Goal: Task Accomplishment & Management: Manage account settings

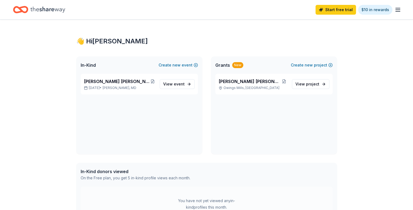
click at [177, 83] on span "event" at bounding box center [179, 84] width 11 height 5
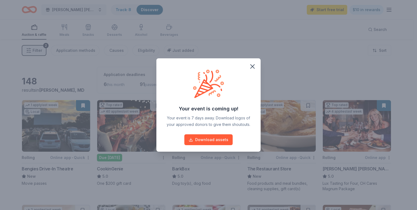
click at [226, 140] on button "Download assets" at bounding box center [208, 139] width 48 height 11
click at [253, 65] on icon "button" at bounding box center [253, 67] width 8 height 8
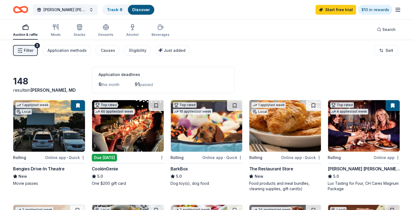
click at [122, 9] on link "Track · 8" at bounding box center [114, 9] width 15 height 5
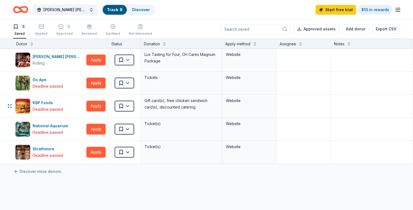
click at [176, 108] on div "Gift card(s), free chicken sandwich card(s), discounted catering" at bounding box center [181, 104] width 75 height 14
click at [78, 55] on div "Cooper's Hawk Winery and Restaurants" at bounding box center [59, 56] width 52 height 7
click at [71, 28] on div "3" at bounding box center [64, 26] width 17 height 5
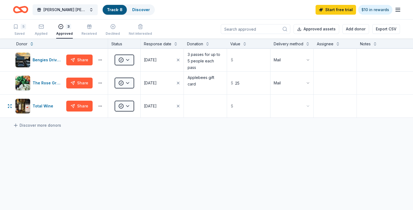
click at [110, 112] on html "Jordan Alexander Cofield Foundation Fundraising Gala Track · 8 Discover Start f…" at bounding box center [206, 105] width 413 height 210
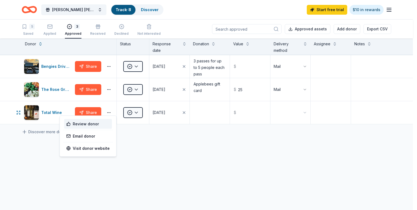
click at [94, 124] on div "Review donor" at bounding box center [88, 124] width 48 height 10
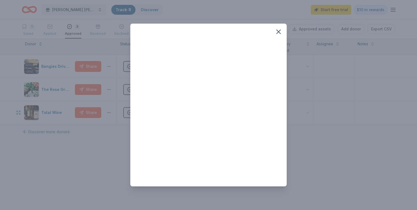
click at [279, 29] on icon "button" at bounding box center [279, 32] width 8 height 8
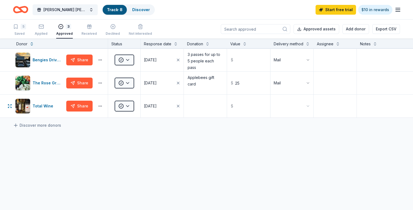
click at [48, 109] on div "Total Wine" at bounding box center [44, 106] width 23 height 7
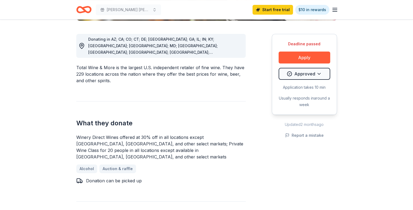
scroll to position [142, 0]
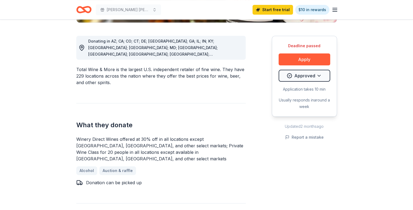
click at [116, 166] on link "Auction & raffle" at bounding box center [117, 170] width 37 height 9
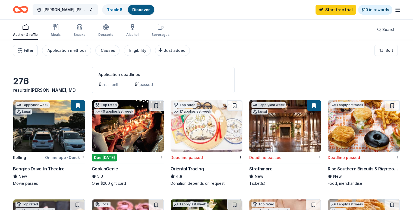
click at [35, 35] on div "Auction & raffle" at bounding box center [25, 35] width 25 height 4
click at [127, 5] on div "Track · 8" at bounding box center [115, 10] width 24 height 10
click at [121, 11] on link "Track · 8" at bounding box center [114, 9] width 15 height 5
click at [121, 10] on link "Track · 8" at bounding box center [114, 9] width 15 height 5
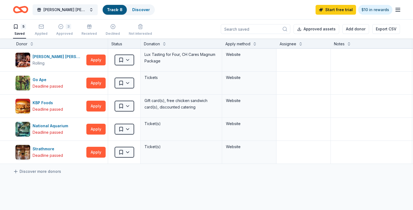
click at [92, 28] on icon "button" at bounding box center [89, 26] width 5 height 5
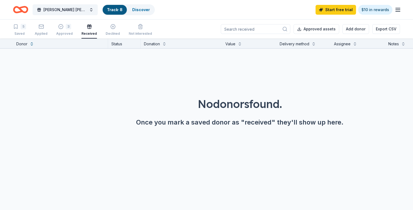
click at [73, 32] on div "Approved" at bounding box center [64, 33] width 17 height 4
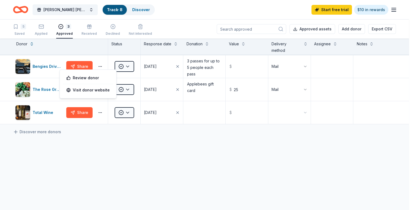
click at [108, 66] on html "Jordan Alexander Cofield Foundation Fundraising Gala Track · 8 Discover Start f…" at bounding box center [206, 105] width 413 height 210
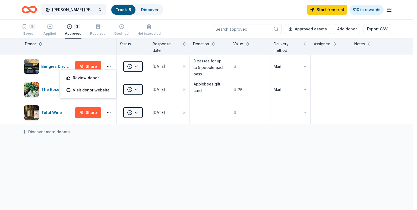
click at [137, 66] on html "Jordan Alexander Cofield Foundation Fundraising Gala Track · 8 Discover Start f…" at bounding box center [208, 105] width 417 height 210
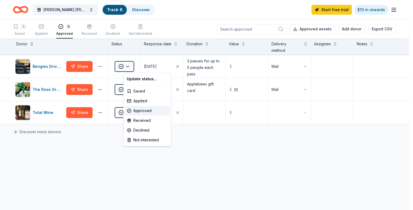
click at [137, 66] on html "Jordan Alexander Cofield Foundation Fundraising Gala Track · 8 Discover Start f…" at bounding box center [206, 105] width 413 height 210
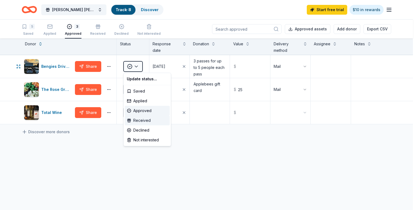
click at [139, 118] on div "Received" at bounding box center [147, 121] width 45 height 10
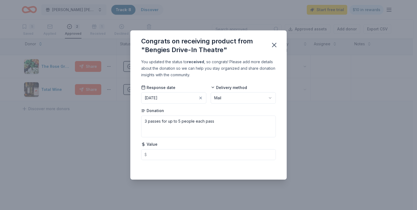
click at [274, 45] on icon "button" at bounding box center [274, 45] width 4 height 4
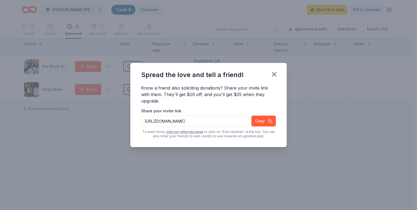
click at [275, 75] on icon "button" at bounding box center [274, 75] width 8 height 8
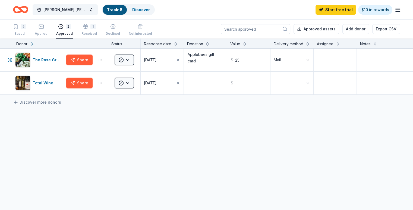
click at [138, 65] on html "Jordan Alexander Cofield Foundation Fundraising Gala Track · 8 Discover Start f…" at bounding box center [206, 105] width 413 height 210
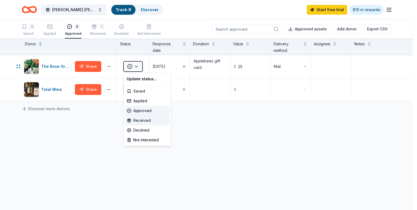
click at [138, 117] on div "Received" at bounding box center [147, 121] width 45 height 10
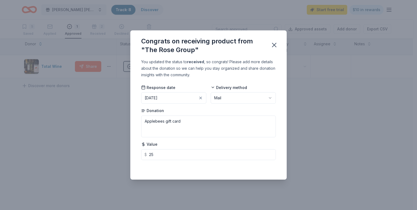
click at [274, 43] on icon "button" at bounding box center [274, 45] width 8 height 8
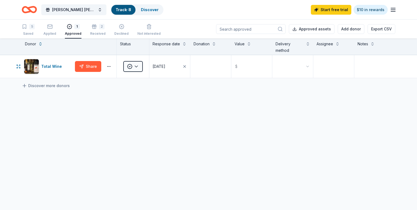
click at [135, 67] on html "Jordan Alexander Cofield Foundation Fundraising Gala Track · 8 Discover Start f…" at bounding box center [208, 105] width 417 height 210
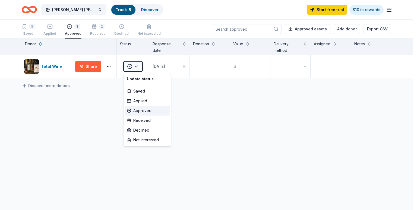
click at [105, 92] on html "Jordan Alexander Cofield Foundation Fundraising Gala Track · 8 Discover Start f…" at bounding box center [208, 105] width 417 height 210
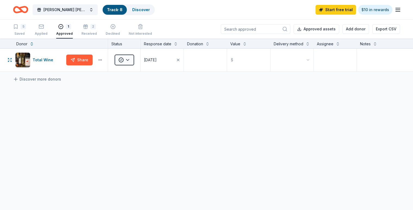
click at [46, 63] on div "Total Wine" at bounding box center [44, 60] width 23 height 7
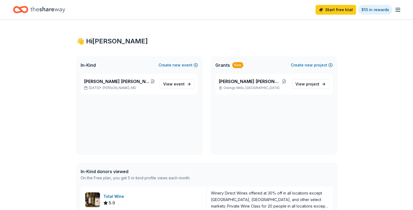
click at [127, 83] on span "[PERSON_NAME] [PERSON_NAME] Foundation Fundraising Gala" at bounding box center [117, 81] width 66 height 7
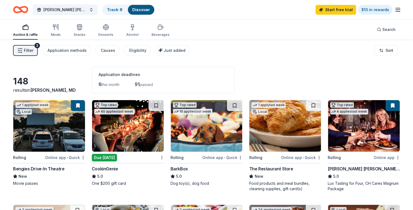
click at [122, 8] on link "Track · 8" at bounding box center [114, 9] width 15 height 5
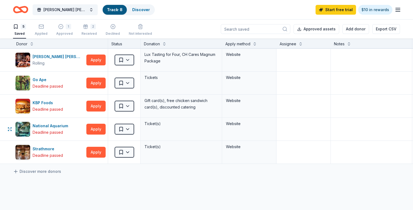
click at [138, 129] on html "[PERSON_NAME] [PERSON_NAME] Foundation Fundraising Gala Track · 8 Discover Star…" at bounding box center [206, 105] width 413 height 210
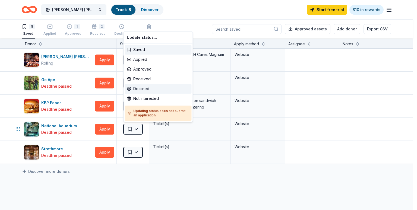
click at [143, 87] on div "Declined" at bounding box center [158, 89] width 67 height 10
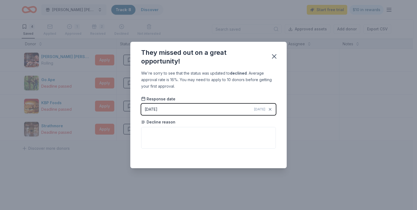
click at [276, 57] on icon "button" at bounding box center [274, 57] width 8 height 8
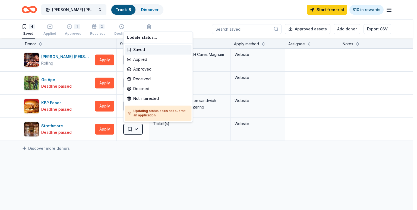
click at [134, 128] on html "[PERSON_NAME] [PERSON_NAME] Foundation Fundraising Gala Track · 8 Discover Star…" at bounding box center [208, 105] width 417 height 210
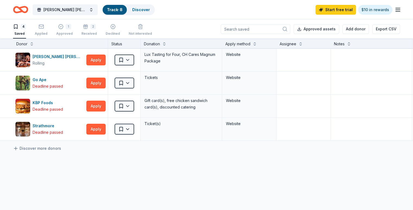
click at [149, 149] on html "[PERSON_NAME] [PERSON_NAME] Foundation Fundraising Gala Track · 8 Discover Star…" at bounding box center [206, 105] width 413 height 210
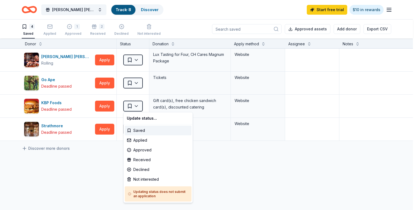
click at [139, 105] on html "[PERSON_NAME] [PERSON_NAME] Foundation Fundraising Gala Track · 8 Discover Star…" at bounding box center [208, 105] width 417 height 210
click at [83, 157] on html "[PERSON_NAME] [PERSON_NAME] Foundation Fundraising Gala Track · 8 Discover Star…" at bounding box center [208, 105] width 417 height 210
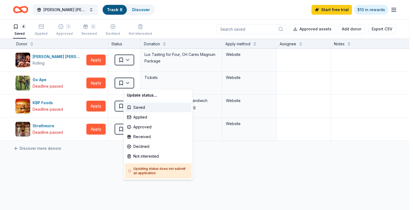
click at [140, 84] on html "[PERSON_NAME] [PERSON_NAME] Foundation Fundraising Gala Track · 8 Discover Star…" at bounding box center [206, 105] width 413 height 210
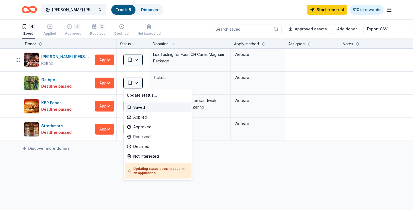
click at [136, 62] on html "[PERSON_NAME] [PERSON_NAME] Foundation Fundraising Gala Track · 8 Discover Star…" at bounding box center [208, 105] width 417 height 210
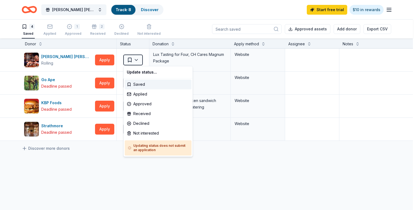
click at [139, 58] on html "[PERSON_NAME] [PERSON_NAME] Foundation Fundraising Gala Track · 8 Discover Star…" at bounding box center [208, 105] width 417 height 210
click at [73, 154] on html "[PERSON_NAME] [PERSON_NAME] Foundation Fundraising Gala Track · 8 Discover Star…" at bounding box center [208, 105] width 417 height 210
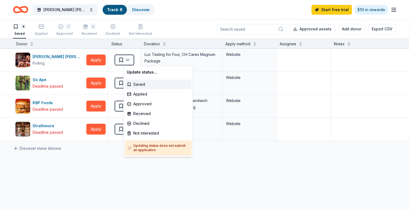
click at [136, 62] on html "[PERSON_NAME] [PERSON_NAME] Foundation Fundraising Gala Track · 8 Discover Star…" at bounding box center [206, 105] width 413 height 210
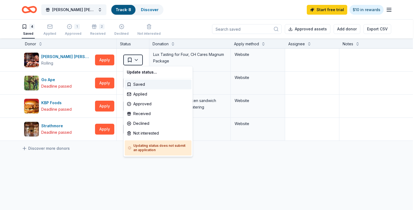
click at [77, 163] on html "[PERSON_NAME] [PERSON_NAME] Foundation Fundraising Gala Track · 8 Discover Star…" at bounding box center [208, 105] width 417 height 210
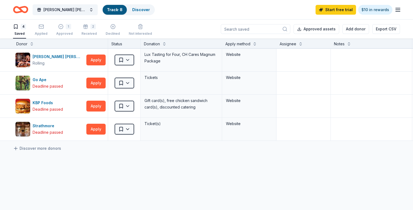
click at [97, 30] on div "2 Received" at bounding box center [88, 30] width 15 height 12
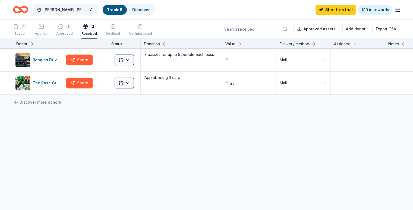
click at [64, 29] on icon "button" at bounding box center [60, 26] width 5 height 5
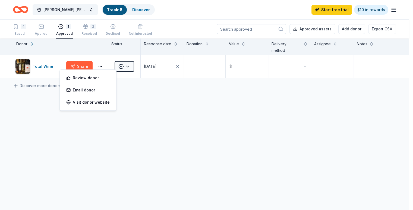
click at [106, 65] on html "[PERSON_NAME] [PERSON_NAME] Foundation Fundraising Gala Track · 8 Discover Star…" at bounding box center [206, 105] width 413 height 210
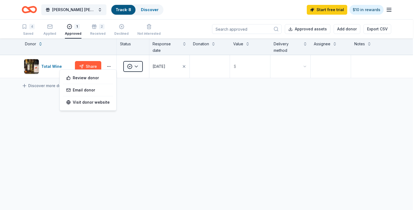
click at [137, 66] on html "[PERSON_NAME] [PERSON_NAME] Foundation Fundraising Gala Track · 8 Discover Star…" at bounding box center [208, 105] width 417 height 210
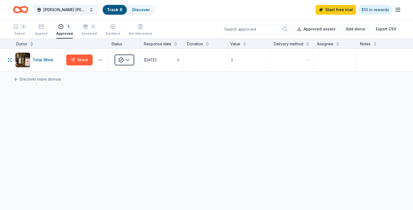
click at [137, 67] on html "[PERSON_NAME] [PERSON_NAME] Foundation Fundraising Gala Track · 8 Discover Star…" at bounding box center [206, 105] width 413 height 210
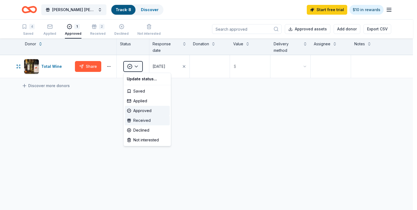
click at [142, 119] on div "Received" at bounding box center [147, 121] width 45 height 10
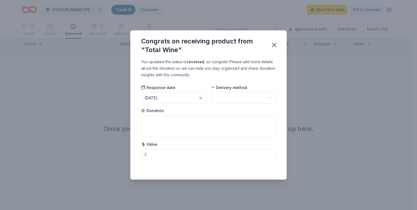
click at [275, 45] on icon "button" at bounding box center [274, 45] width 8 height 8
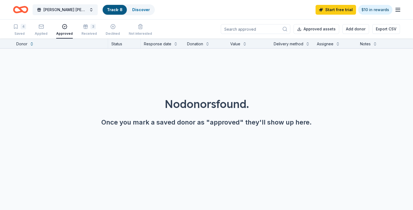
click at [74, 4] on button "[PERSON_NAME] [PERSON_NAME] Foundation Fundraising Gala" at bounding box center [65, 9] width 65 height 11
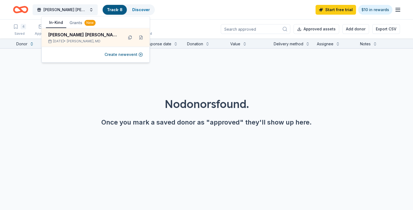
click at [78, 35] on div "[PERSON_NAME] [PERSON_NAME] Foundation Fundraising Gala" at bounding box center [83, 34] width 71 height 7
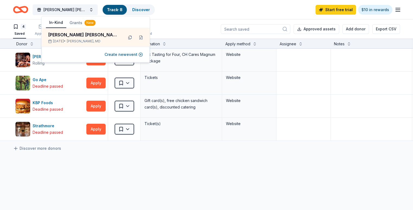
click at [184, 174] on div "[PERSON_NAME] [PERSON_NAME] Winery and Restaurants Rolling Apply Saved Lux Tast…" at bounding box center [212, 146] width 425 height 194
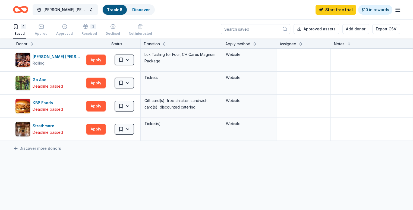
click at [14, 8] on div "[PERSON_NAME] [PERSON_NAME] Foundation Fundraising Gala Track · 8 Discover Star…" at bounding box center [206, 9] width 413 height 19
click at [26, 10] on icon "Home" at bounding box center [20, 9] width 15 height 13
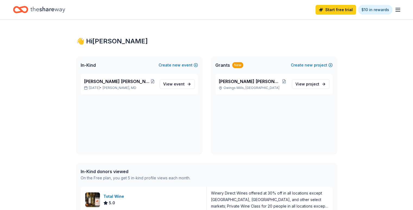
click at [312, 85] on span "project" at bounding box center [312, 84] width 13 height 5
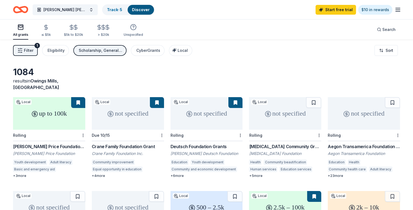
click at [53, 143] on div "[PERSON_NAME] Price Foundation Grants" at bounding box center [49, 146] width 72 height 7
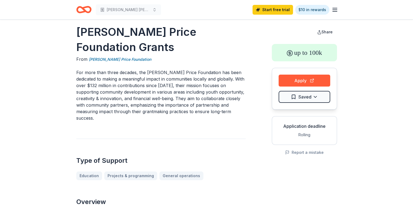
scroll to position [5, 0]
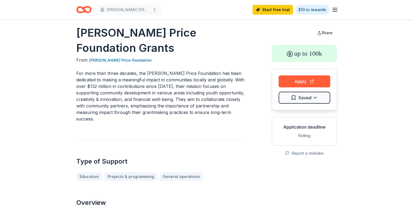
click at [83, 10] on icon "Home" at bounding box center [86, 9] width 8 height 5
click at [89, 10] on icon "Home" at bounding box center [83, 9] width 15 height 13
